Goal: Complete application form: Complete application form

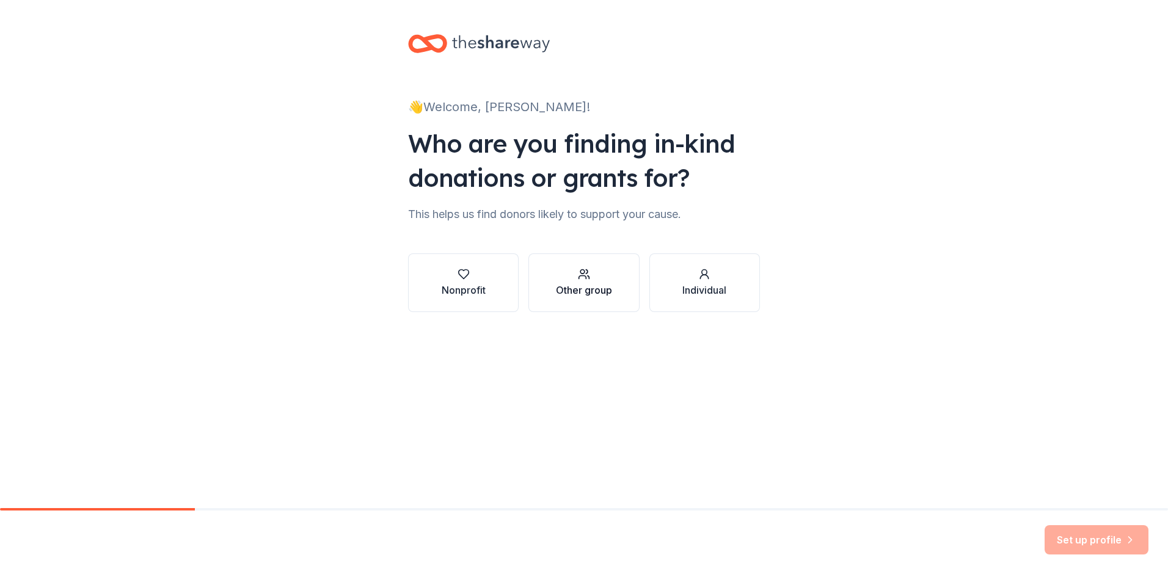
click at [585, 285] on div "Other group" at bounding box center [584, 290] width 56 height 15
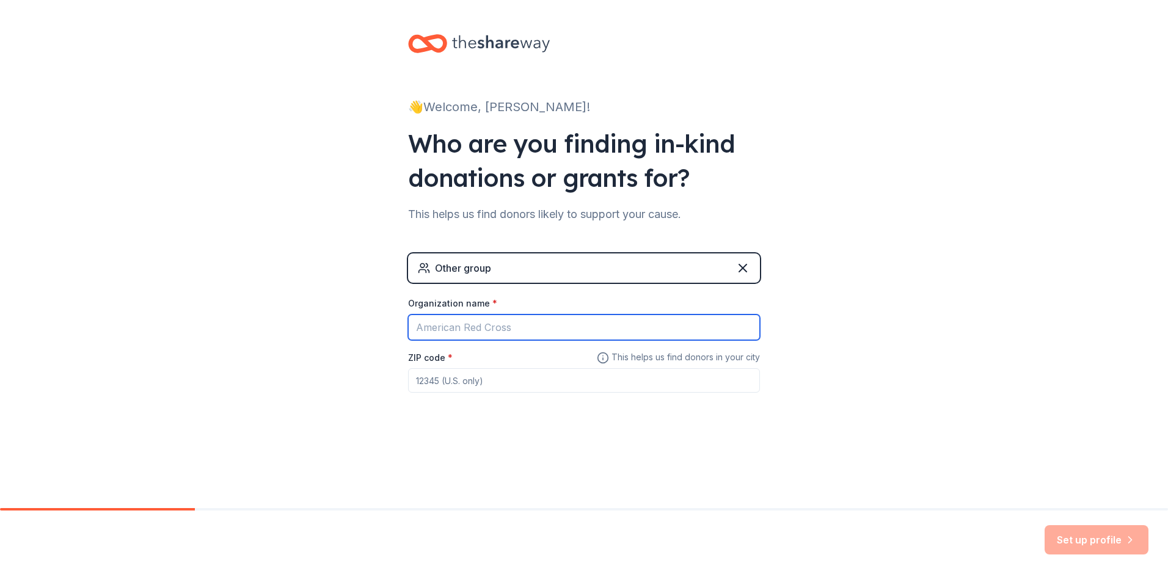
click at [552, 327] on input "Organization name *" at bounding box center [584, 328] width 352 height 26
type input "U.S. Navy, Naval Support Facility Deveselu"
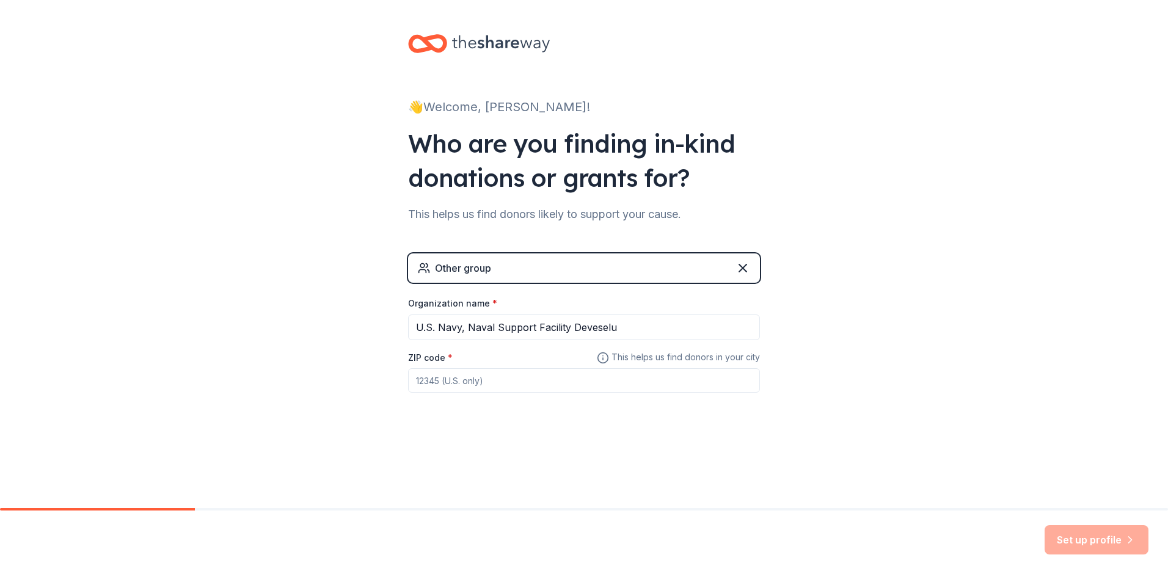
click at [526, 384] on input "ZIP code *" at bounding box center [584, 380] width 352 height 24
click at [559, 385] on input "ZIP code *" at bounding box center [584, 380] width 352 height 24
drag, startPoint x: 453, startPoint y: 382, endPoint x: 378, endPoint y: 373, distance: 75.6
click at [378, 373] on div "👋 Welcome, [PERSON_NAME]! Who are you finding in-kind donations or grants for? …" at bounding box center [584, 250] width 1168 height 500
type input "08060"
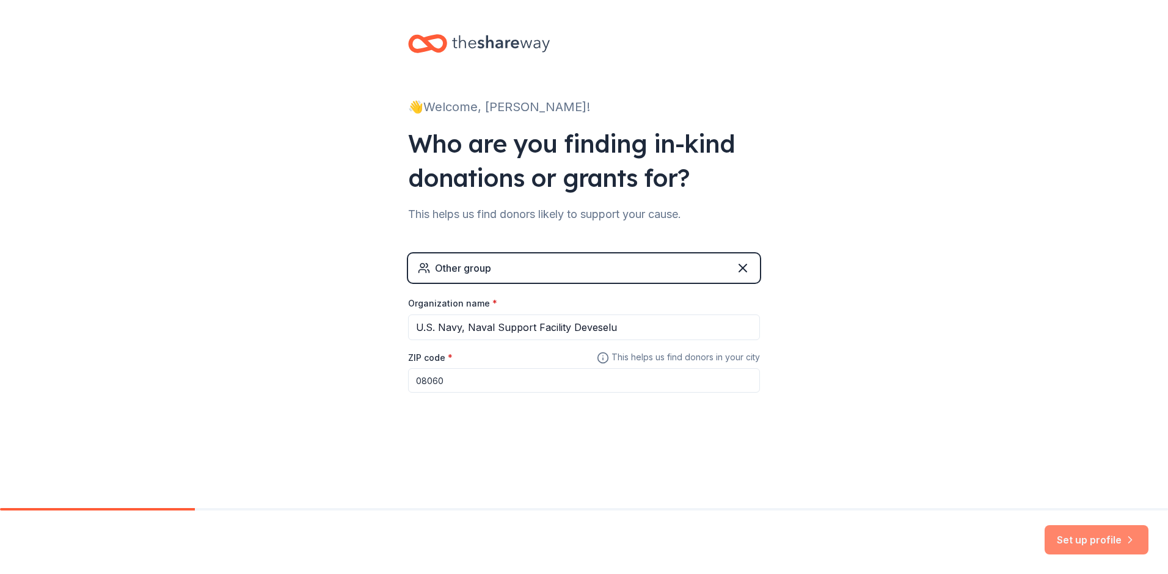
click at [1087, 546] on button "Set up profile" at bounding box center [1097, 540] width 104 height 29
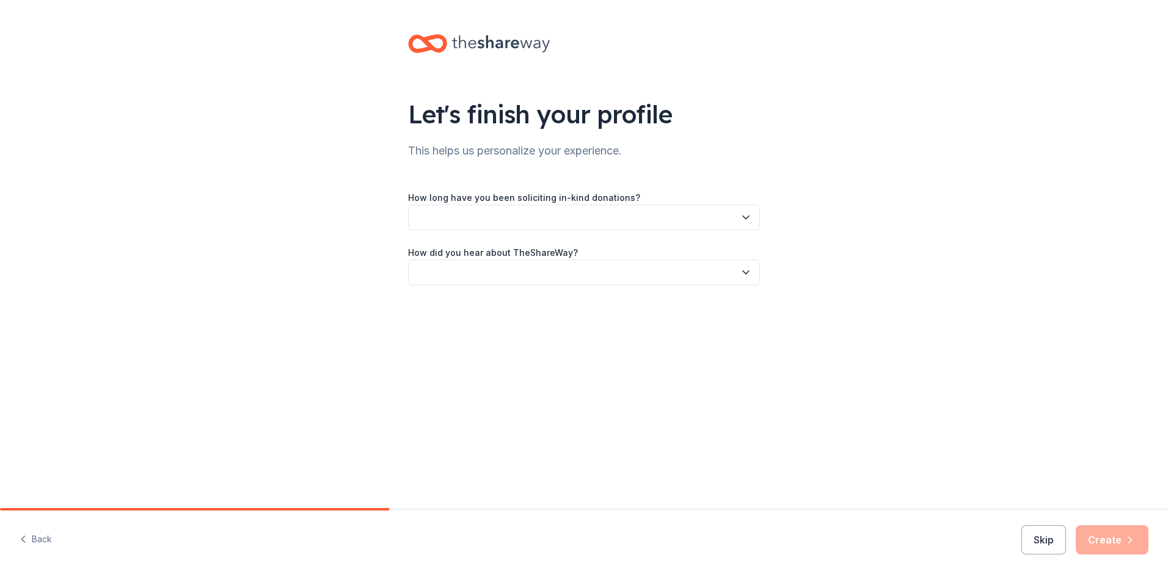
click at [570, 220] on button "button" at bounding box center [584, 218] width 352 height 26
click at [521, 246] on div "This is my first time!" at bounding box center [584, 250] width 346 height 24
click at [745, 271] on icon "button" at bounding box center [746, 272] width 12 height 12
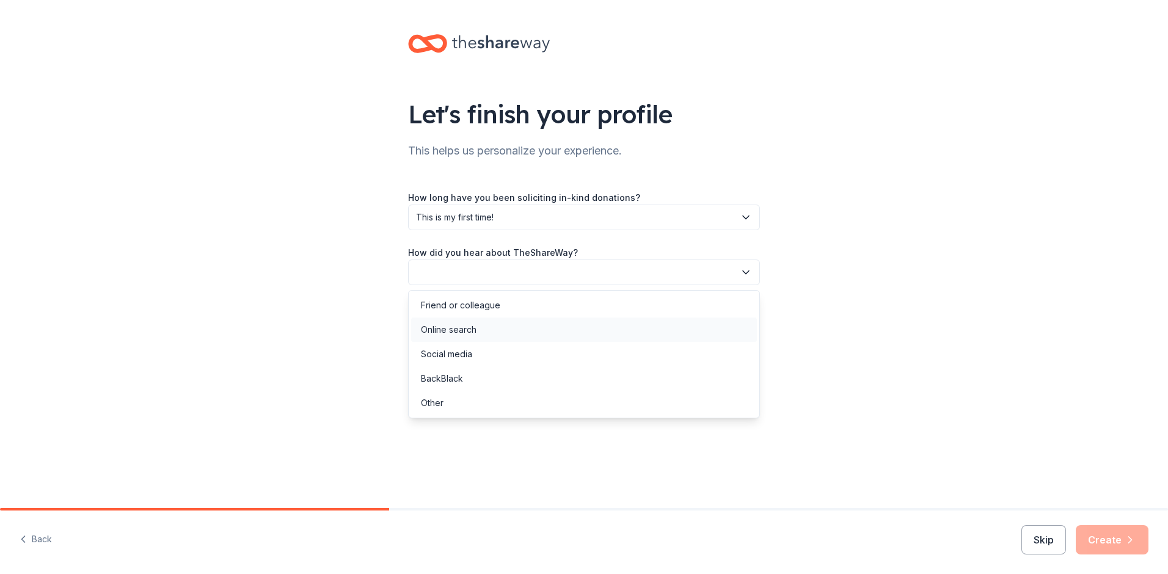
click at [459, 329] on div "Online search" at bounding box center [449, 330] width 56 height 15
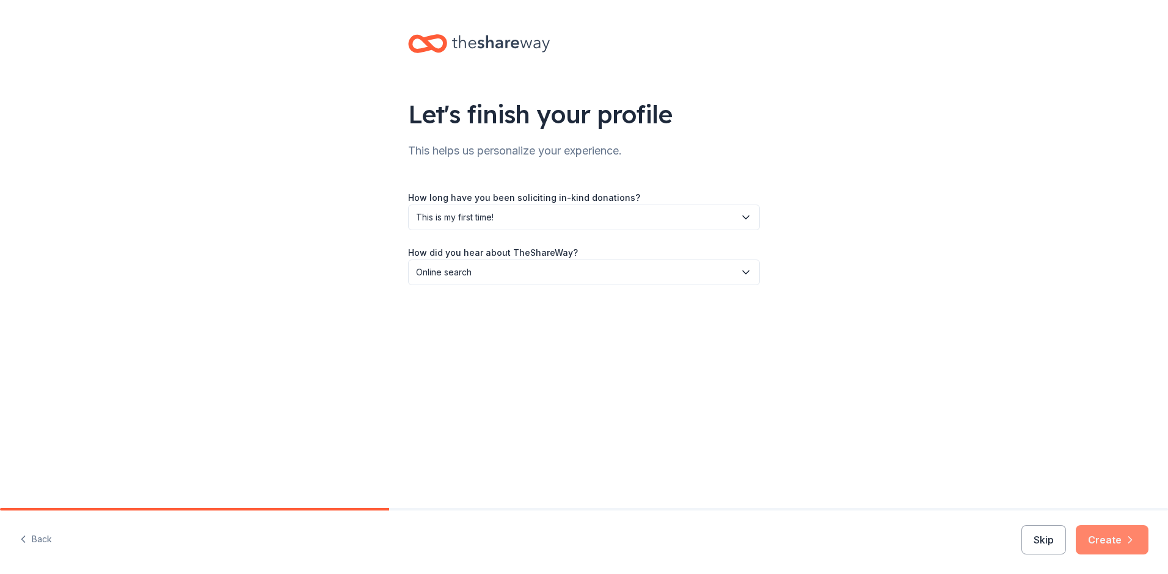
click at [1098, 537] on button "Create" at bounding box center [1112, 540] width 73 height 29
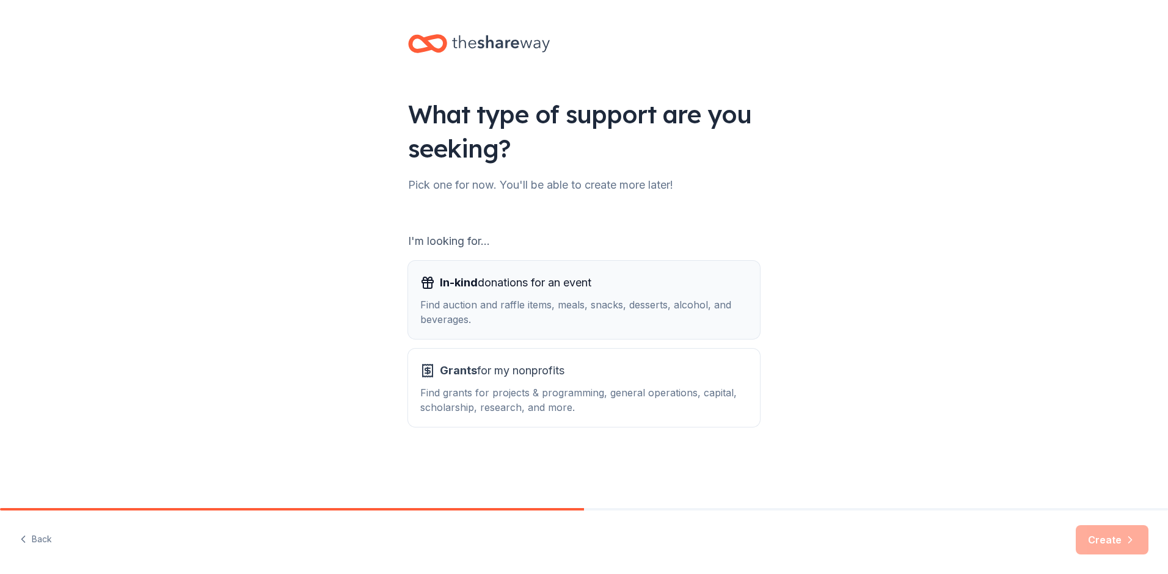
click at [576, 309] on div "Find auction and raffle items, meals, snacks, desserts, alcohol, and beverages." at bounding box center [584, 312] width 328 height 29
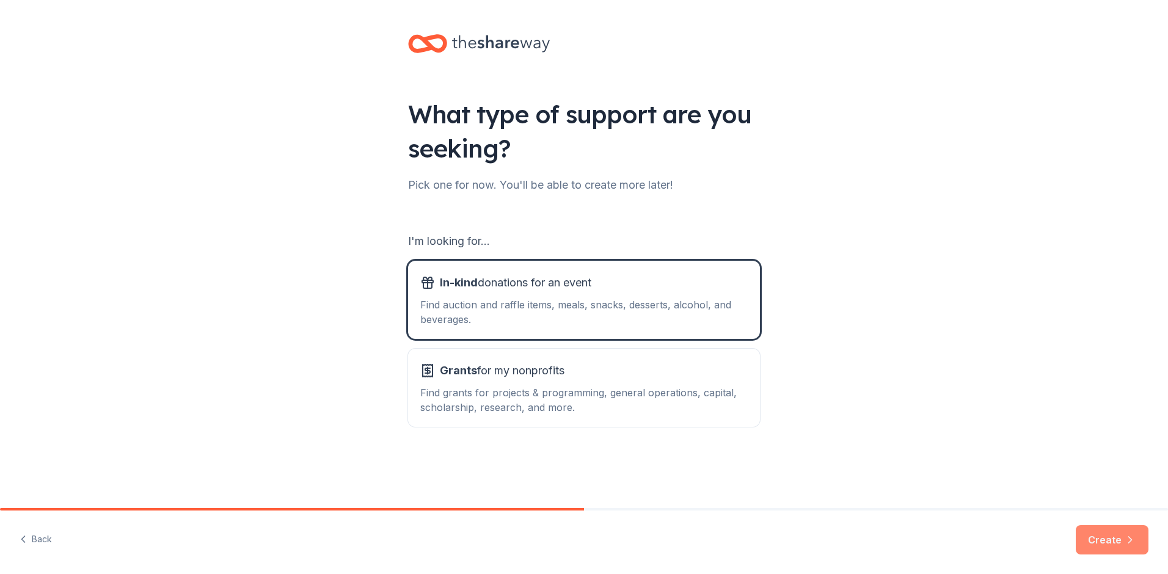
click at [1113, 543] on button "Create" at bounding box center [1112, 540] width 73 height 29
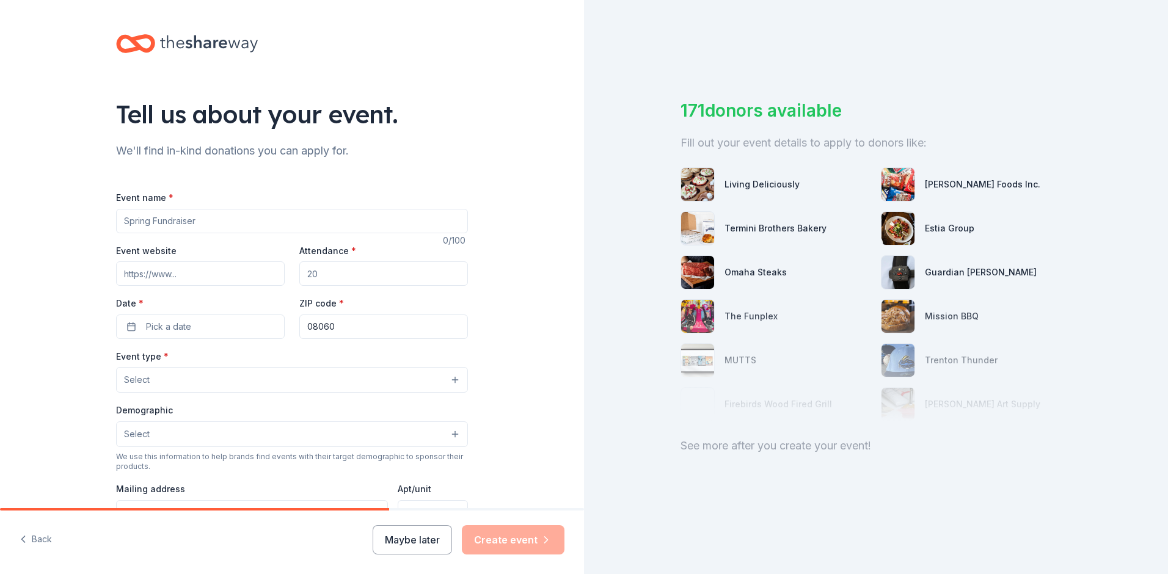
click at [384, 218] on input "Event name *" at bounding box center [292, 221] width 352 height 24
type input "250th Navy Ball Fundraiser"
click at [420, 273] on input "Attendance *" at bounding box center [383, 274] width 169 height 24
type input "100"
click at [171, 323] on span "Pick a date" at bounding box center [168, 327] width 45 height 15
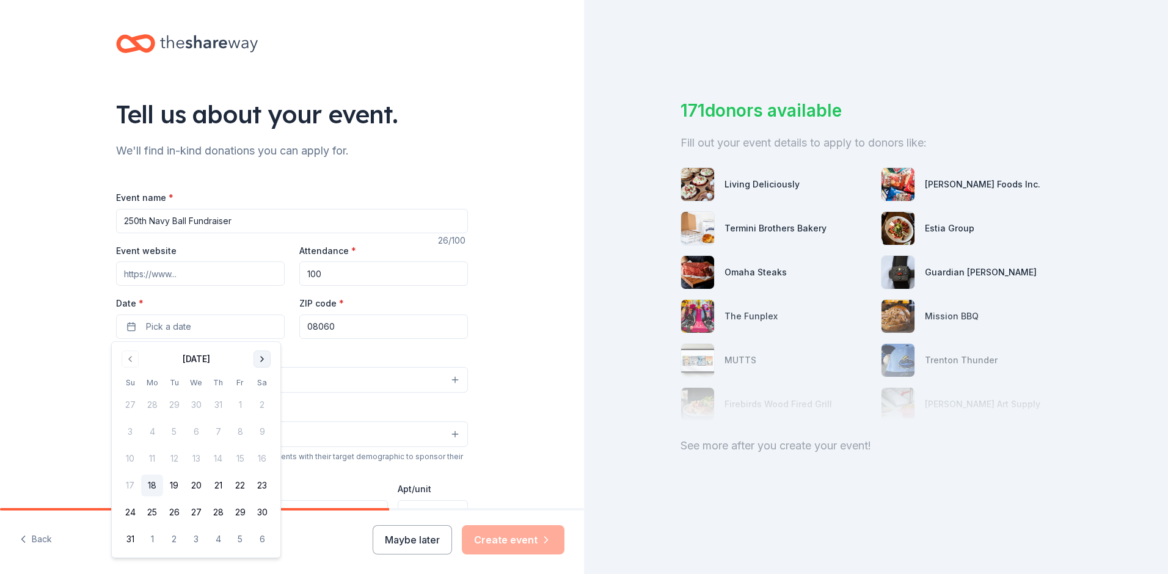
click at [265, 361] on button "Go to next month" at bounding box center [262, 359] width 17 height 17
click at [242, 458] on button "17" at bounding box center [240, 459] width 22 height 22
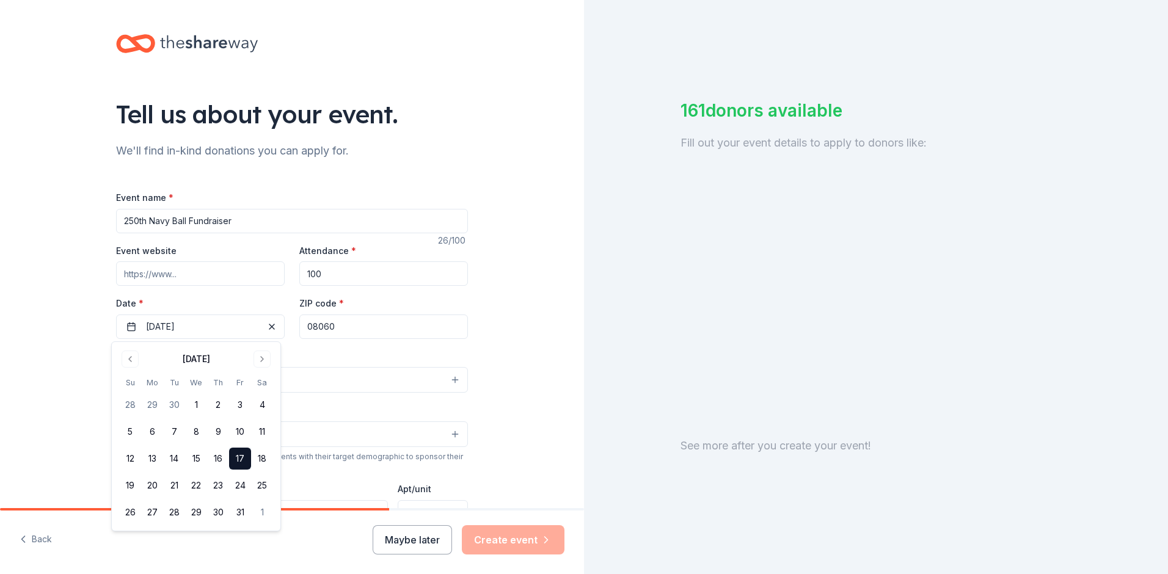
click at [343, 329] on input "08060" at bounding box center [383, 327] width 169 height 24
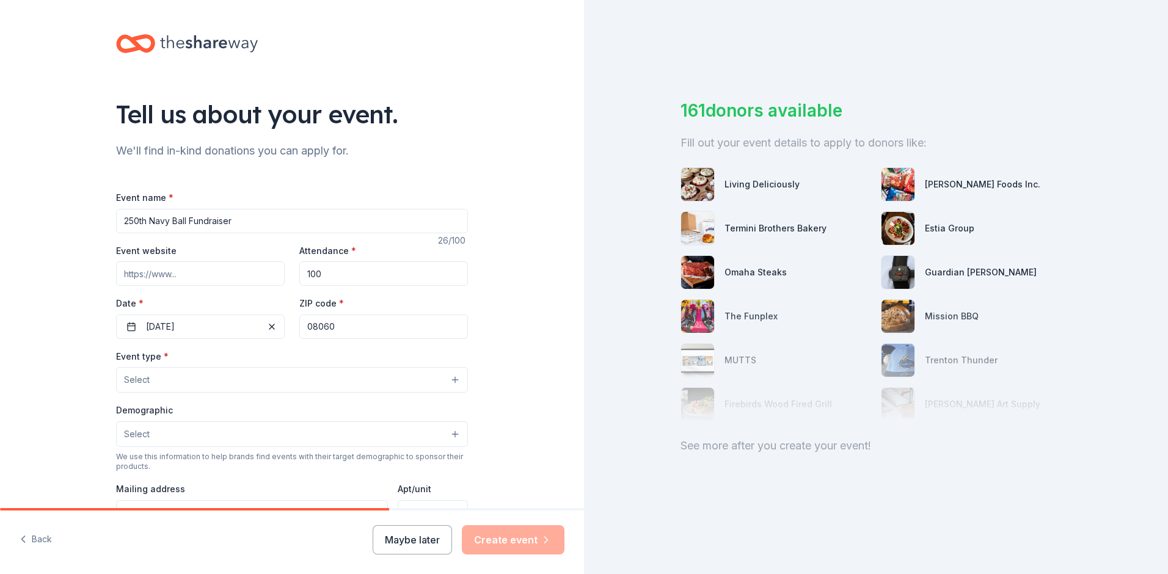
drag, startPoint x: 351, startPoint y: 324, endPoint x: 289, endPoint y: 324, distance: 61.7
click at [289, 324] on div "Event website Attendance * 100 Date * [DATE] ZIP code * 08060" at bounding box center [292, 291] width 352 height 96
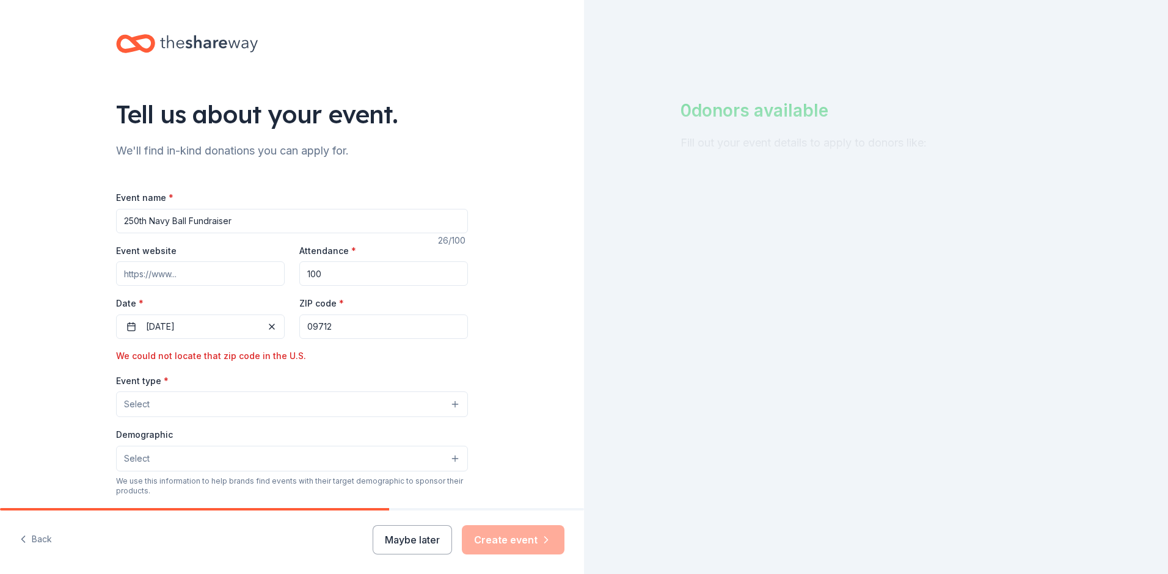
drag, startPoint x: 338, startPoint y: 332, endPoint x: 295, endPoint y: 329, distance: 42.8
click at [299, 329] on input "09712" at bounding box center [383, 327] width 169 height 24
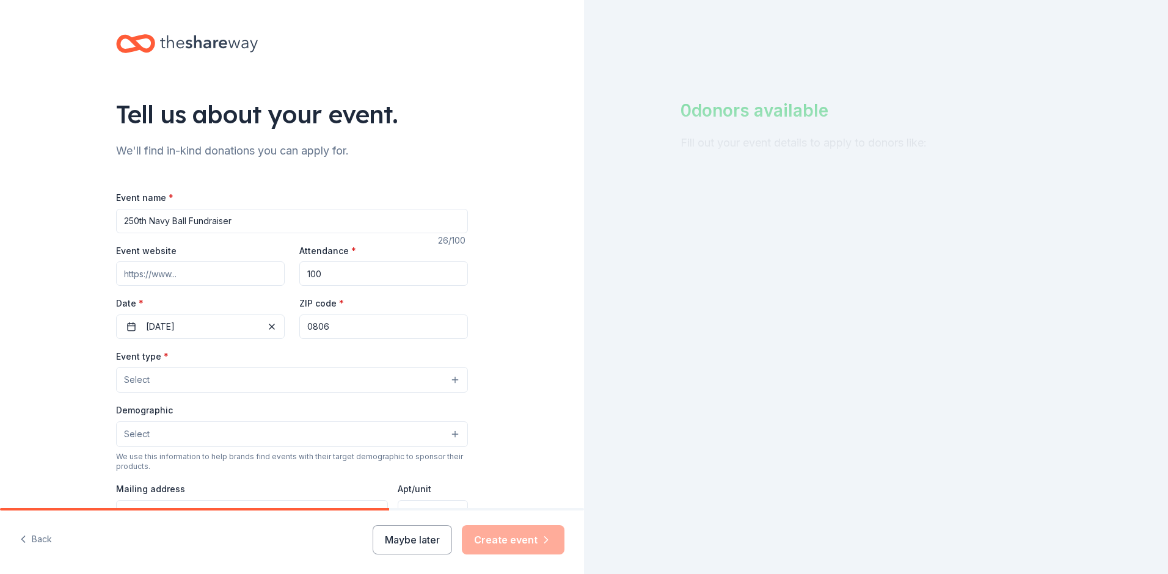
type input "08060"
click at [249, 376] on button "Select" at bounding box center [292, 380] width 352 height 26
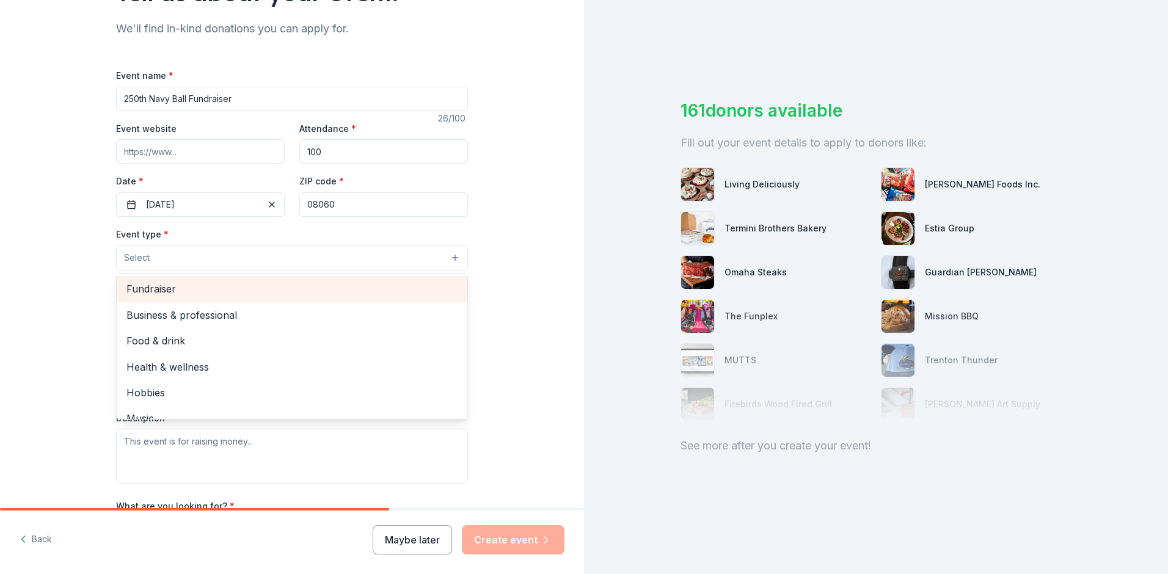
click at [159, 288] on span "Fundraiser" at bounding box center [291, 289] width 331 height 16
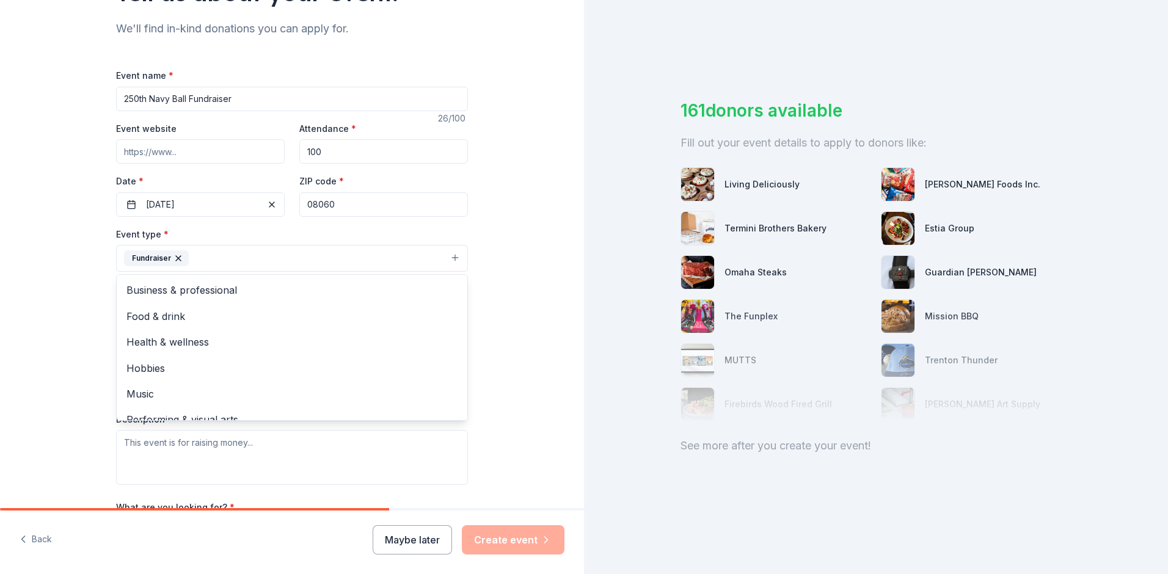
click at [520, 355] on div "Tell us about your event. We'll find in-kind donations you can apply for. Event…" at bounding box center [292, 285] width 584 height 815
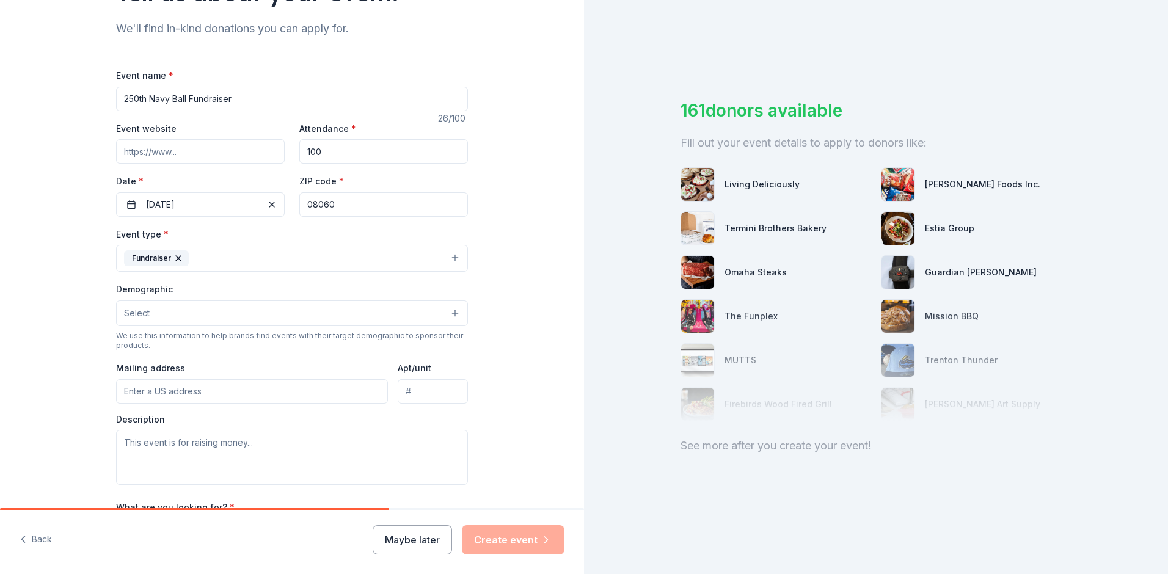
click at [450, 313] on button "Select" at bounding box center [292, 314] width 352 height 26
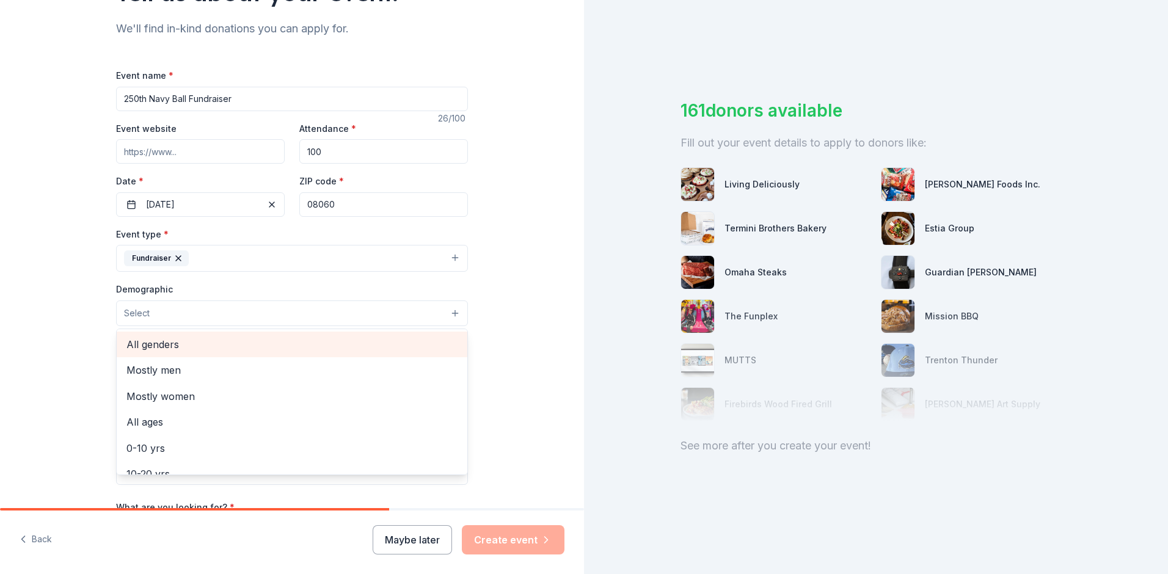
click at [161, 343] on span "All genders" at bounding box center [291, 345] width 331 height 16
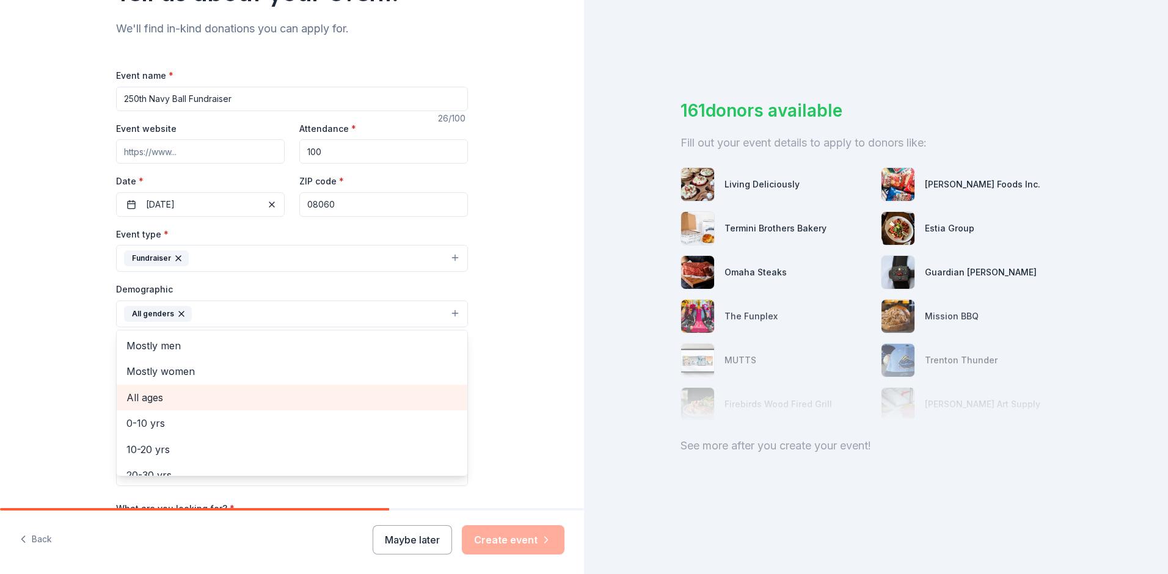
scroll to position [61, 0]
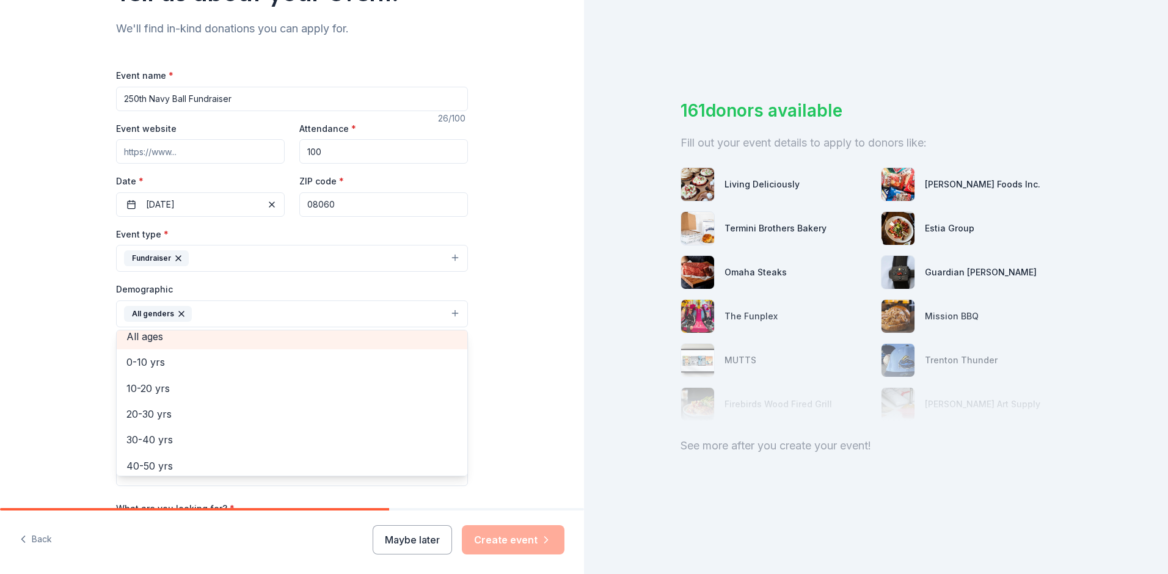
click at [149, 334] on span "All ages" at bounding box center [291, 337] width 331 height 16
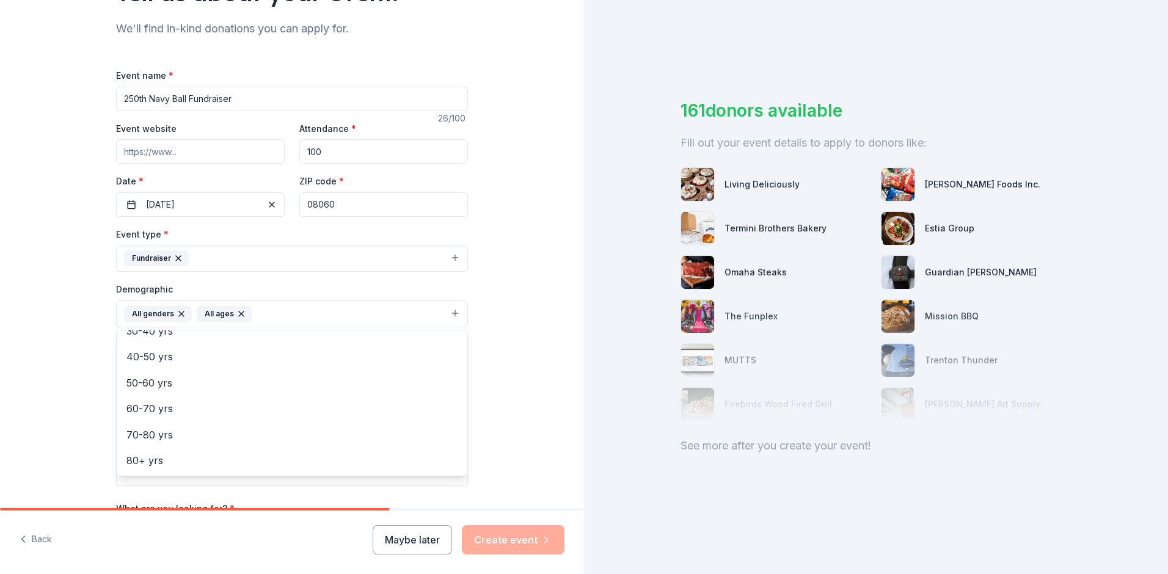
click at [488, 398] on div "Tell us about your event. We'll find in-kind donations you can apply for. Event…" at bounding box center [292, 286] width 584 height 816
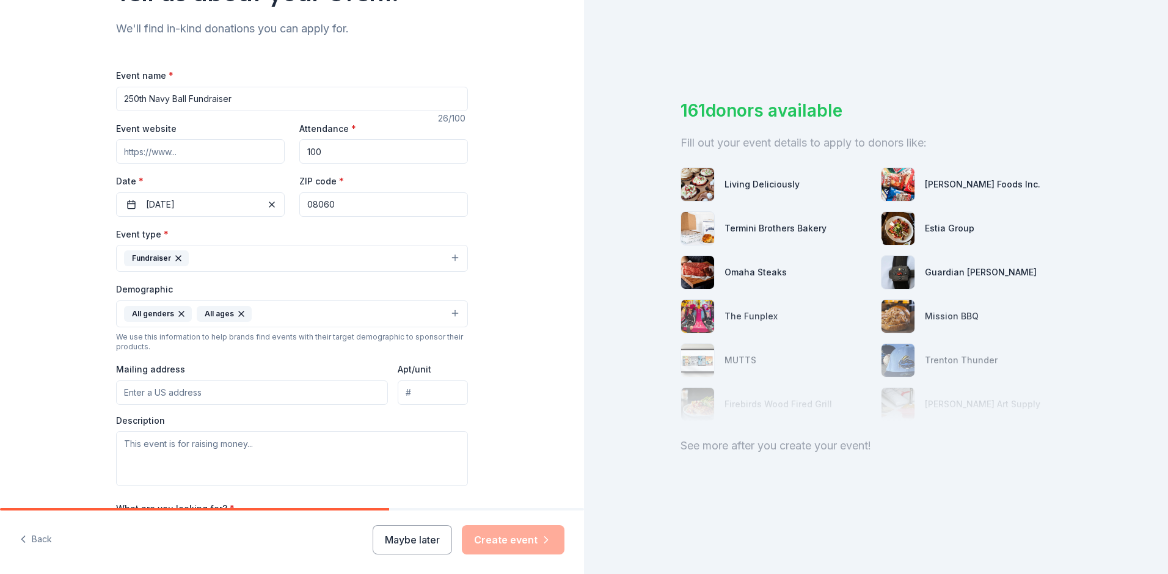
click at [236, 313] on icon "button" at bounding box center [241, 314] width 10 height 10
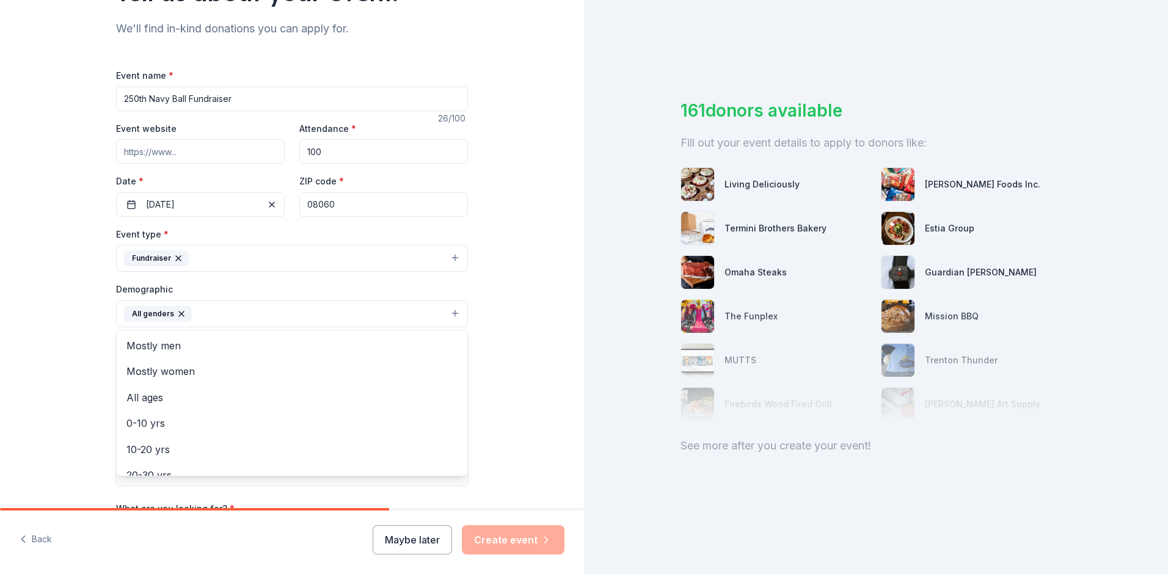
click at [450, 313] on button "All genders" at bounding box center [292, 314] width 352 height 27
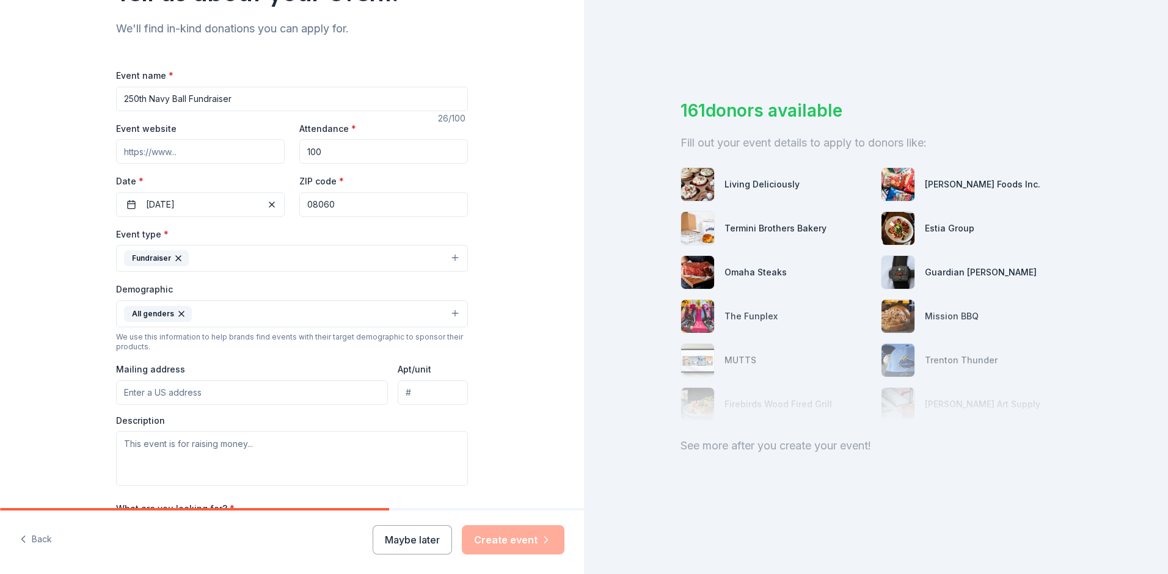
click at [450, 313] on button "All genders" at bounding box center [292, 314] width 352 height 27
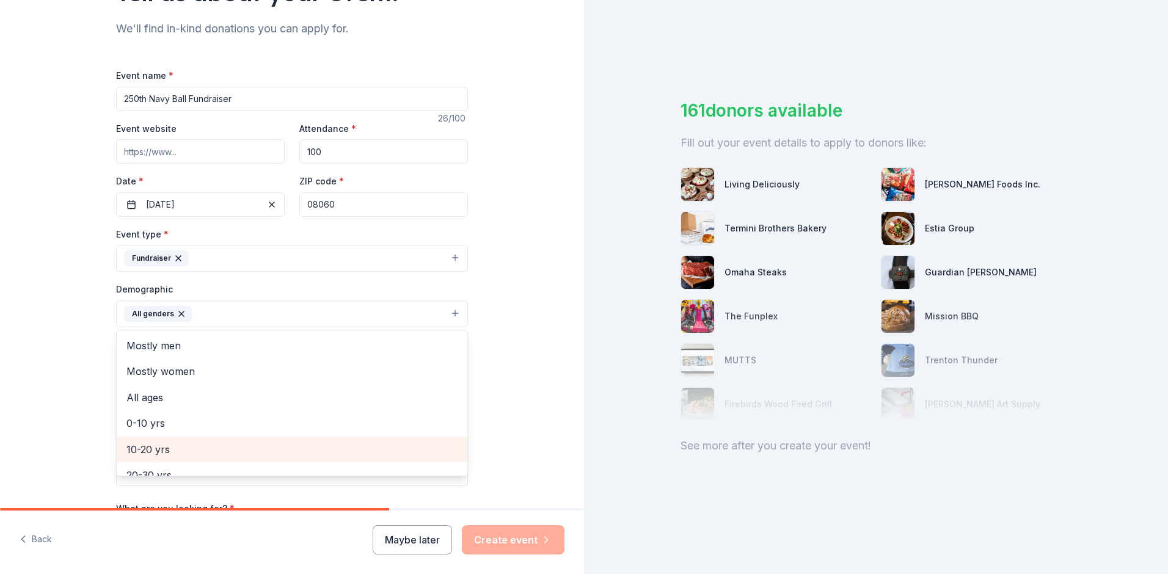
scroll to position [61, 0]
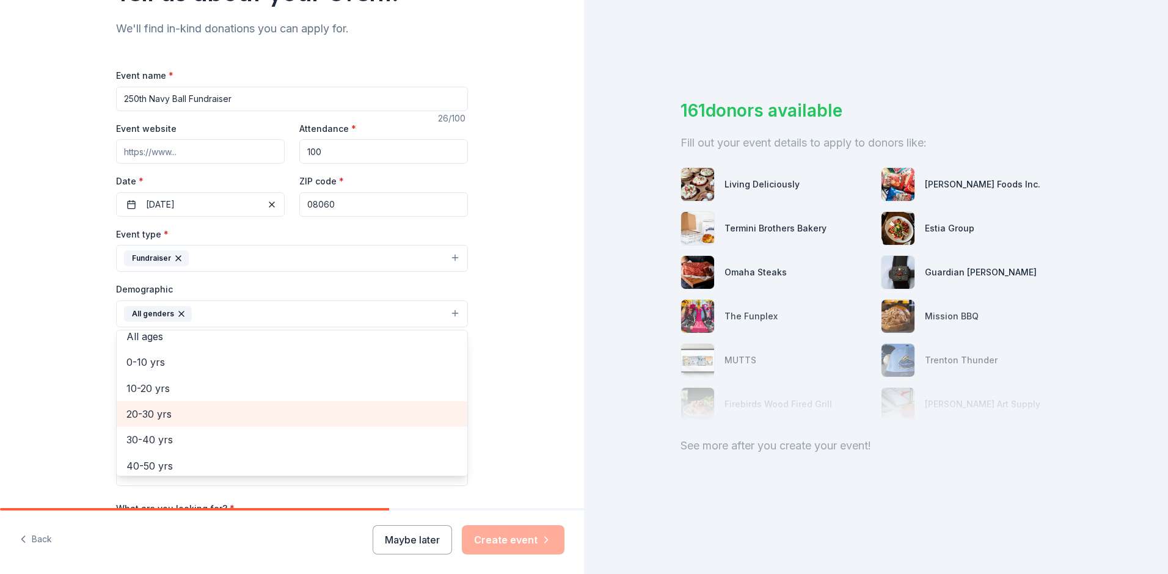
click at [158, 416] on span "20-30 yrs" at bounding box center [291, 414] width 331 height 16
click at [177, 412] on span "30-40 yrs" at bounding box center [291, 414] width 331 height 16
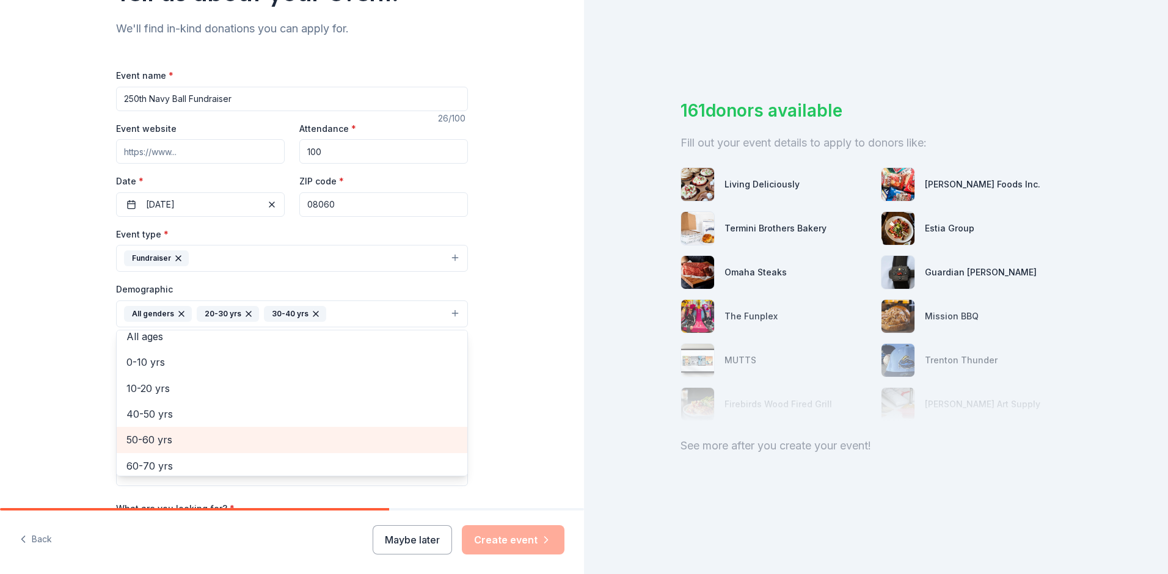
click at [150, 440] on span "50-60 yrs" at bounding box center [291, 440] width 331 height 16
click at [521, 397] on div "Tell us about your event. We'll find in-kind donations you can apply for. Event…" at bounding box center [292, 286] width 584 height 816
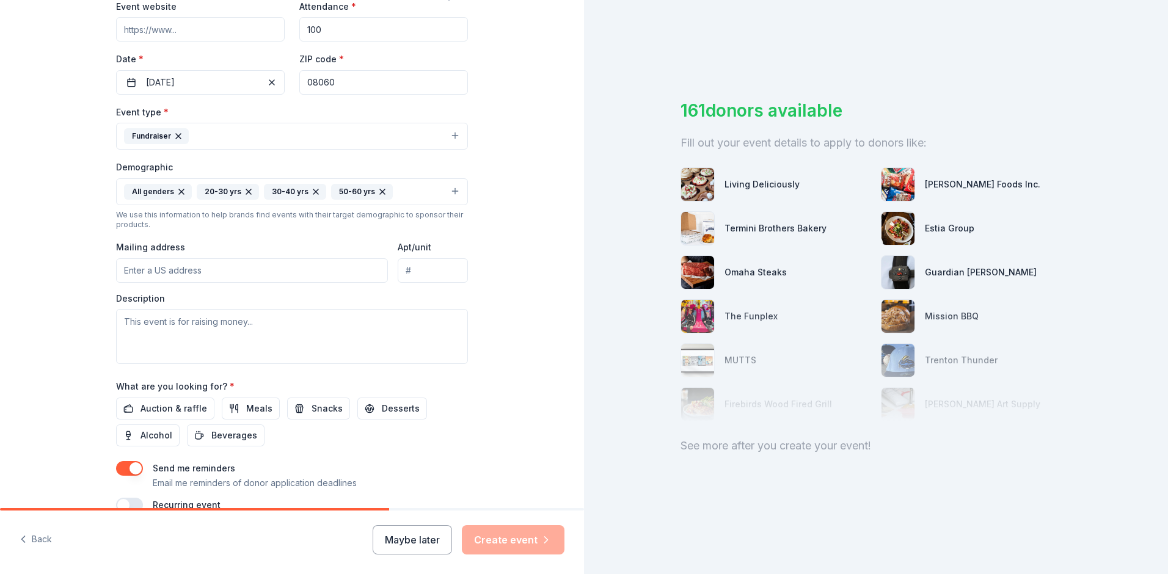
scroll to position [307, 0]
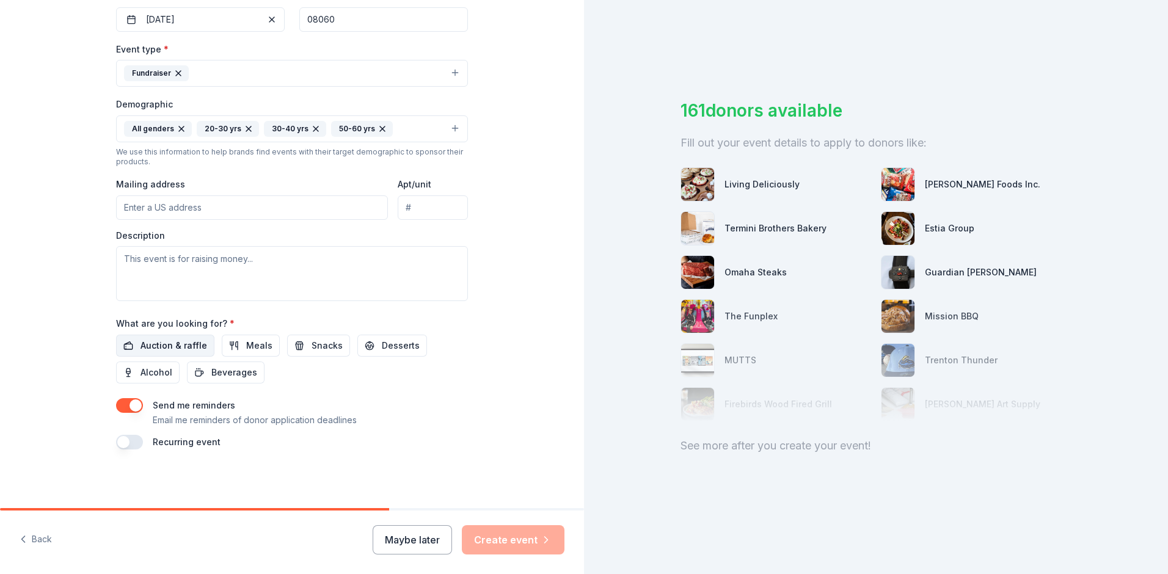
click at [172, 343] on span "Auction & raffle" at bounding box center [174, 346] width 67 height 15
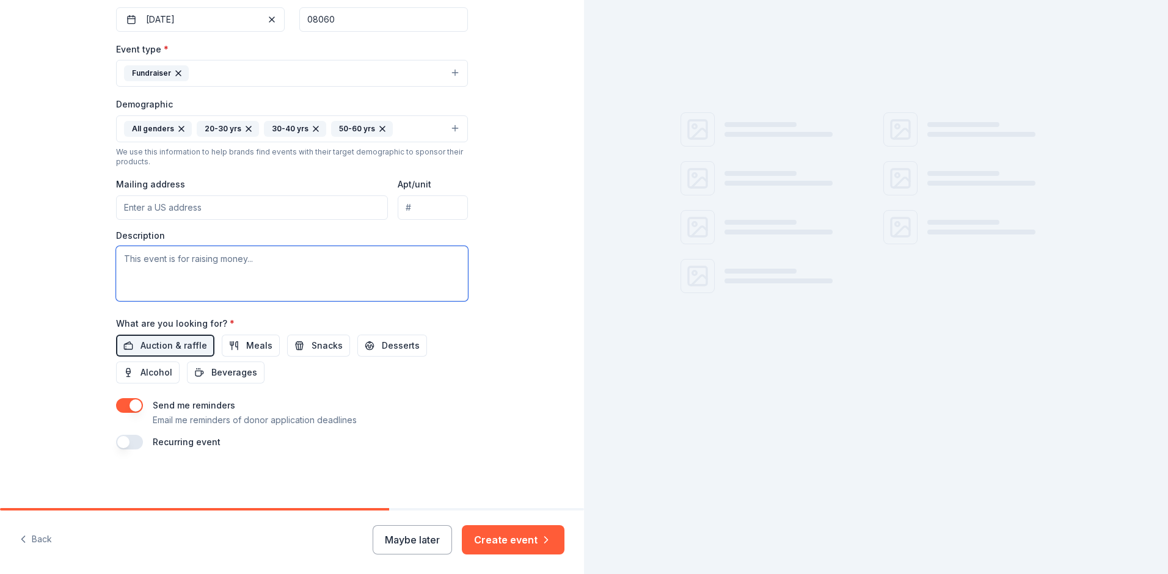
click at [164, 267] on textarea at bounding box center [292, 273] width 352 height 55
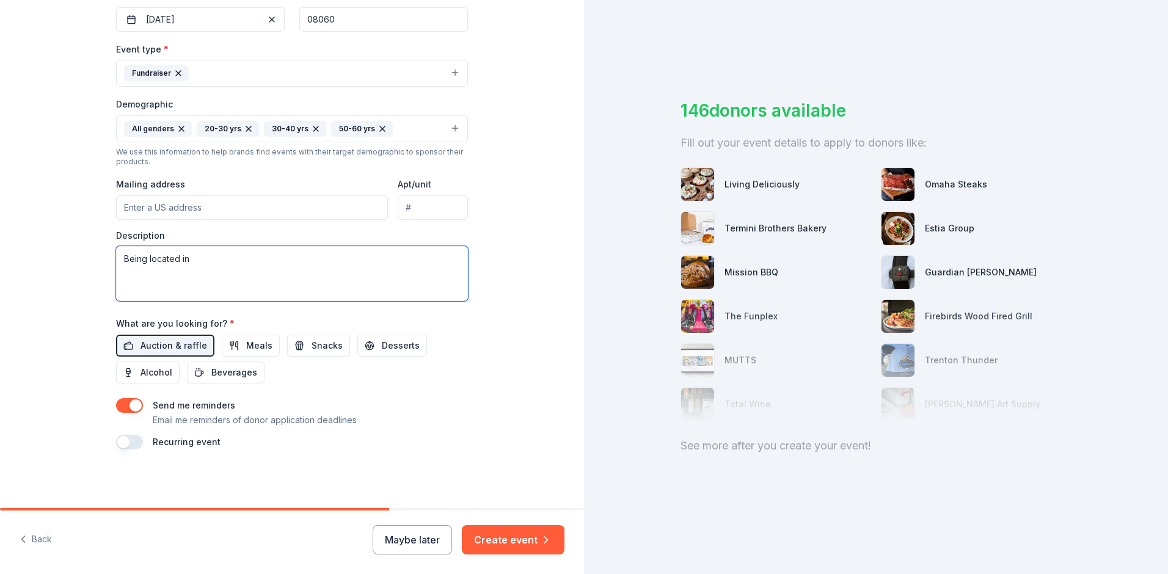
type textarea "Being located in"
